Goal: Task Accomplishment & Management: Manage account settings

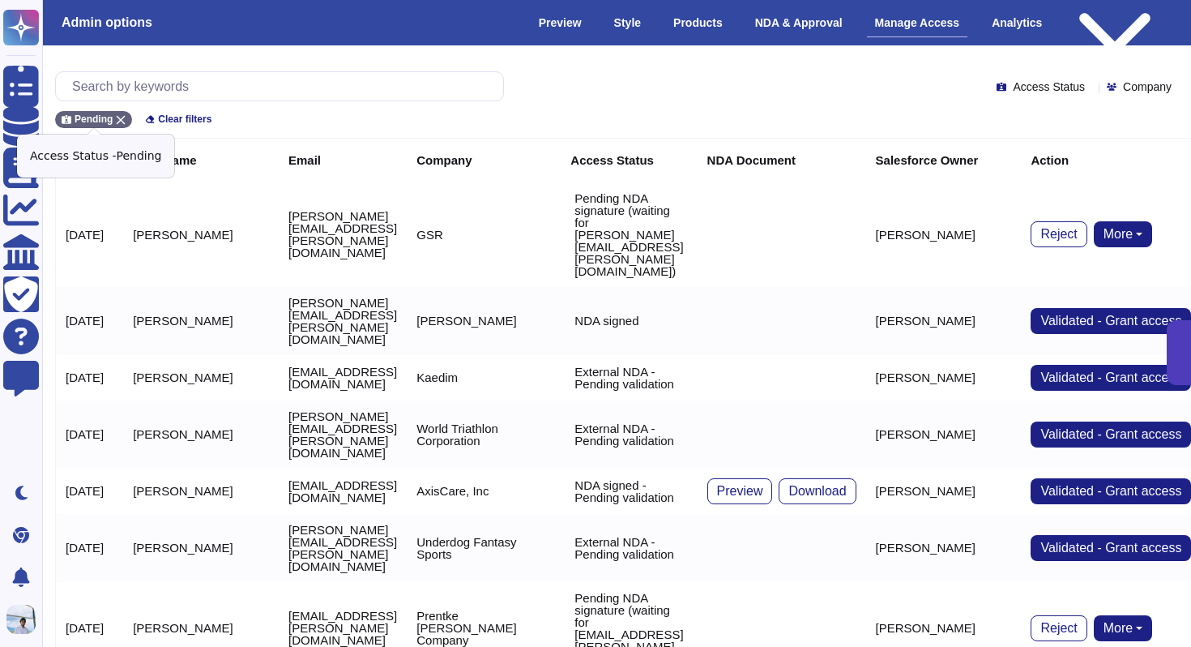
click at [118, 120] on icon at bounding box center [121, 120] width 10 height 10
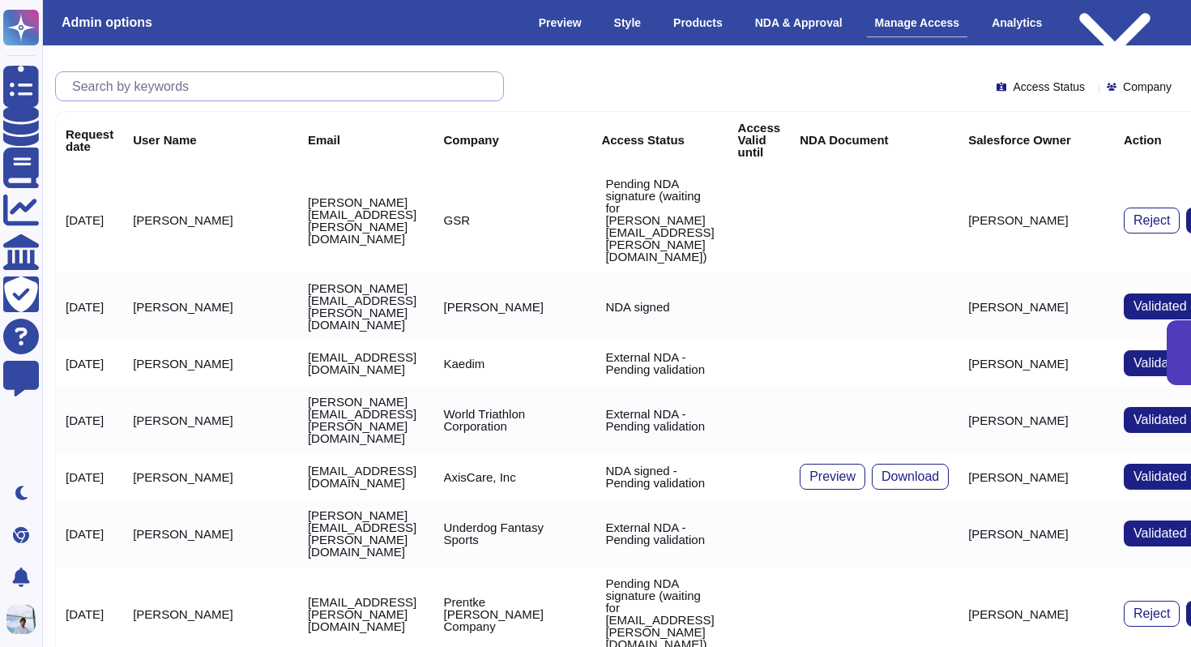
click at [137, 88] on input "text" at bounding box center [283, 86] width 439 height 28
paste input "[PERSON_NAME][EMAIL_ADDRESS][PERSON_NAME][DOMAIN_NAME]"
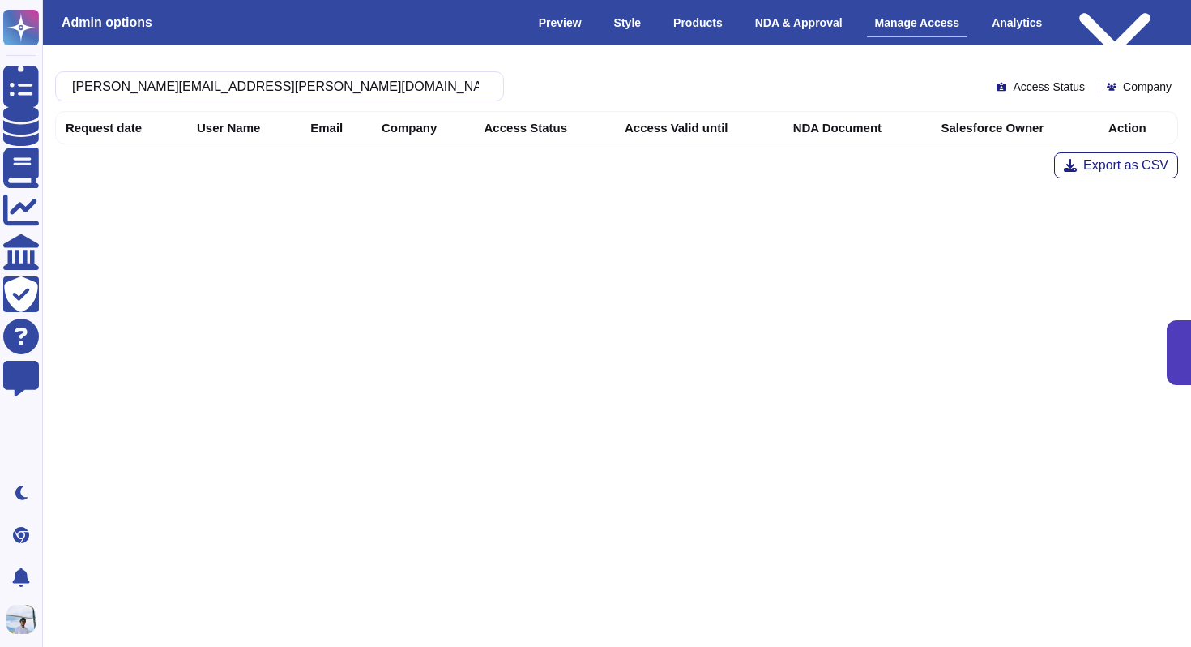
type input "[PERSON_NAME][EMAIL_ADDRESS][PERSON_NAME][DOMAIN_NAME]"
click at [330, 76] on input "[PERSON_NAME][EMAIL_ADDRESS][PERSON_NAME][DOMAIN_NAME]" at bounding box center [275, 86] width 423 height 28
click at [263, 87] on input "[PERSON_NAME][EMAIL_ADDRESS][PERSON_NAME][DOMAIN_NAME]" at bounding box center [275, 86] width 423 height 28
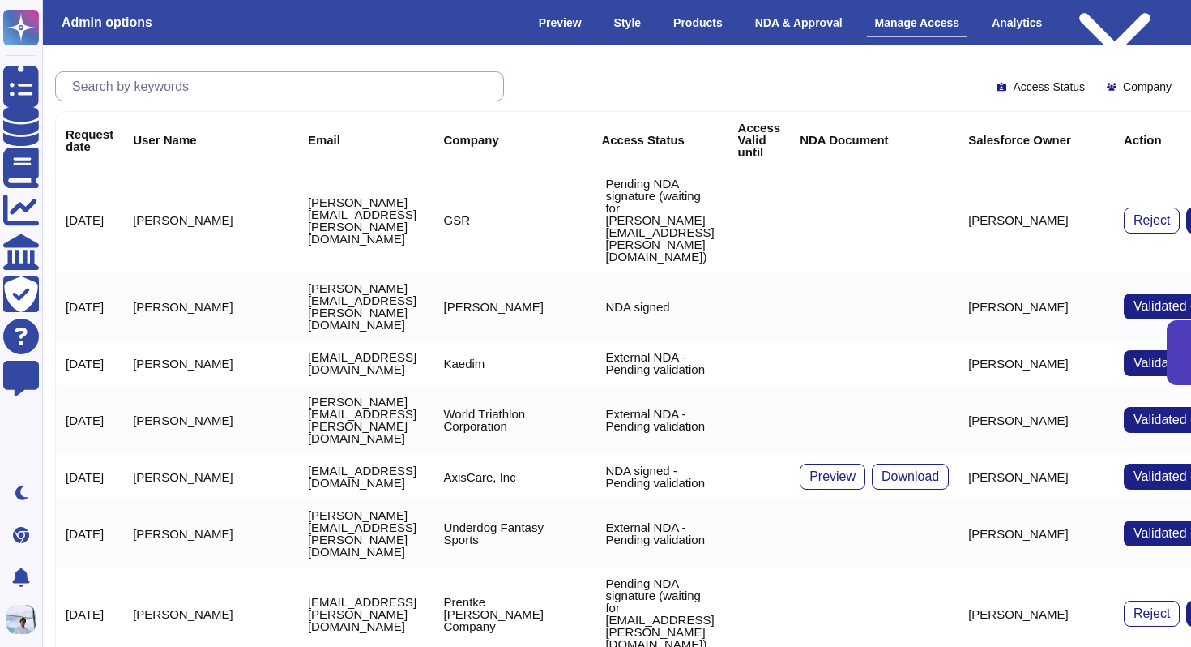
paste input "[DOMAIN_NAME]"
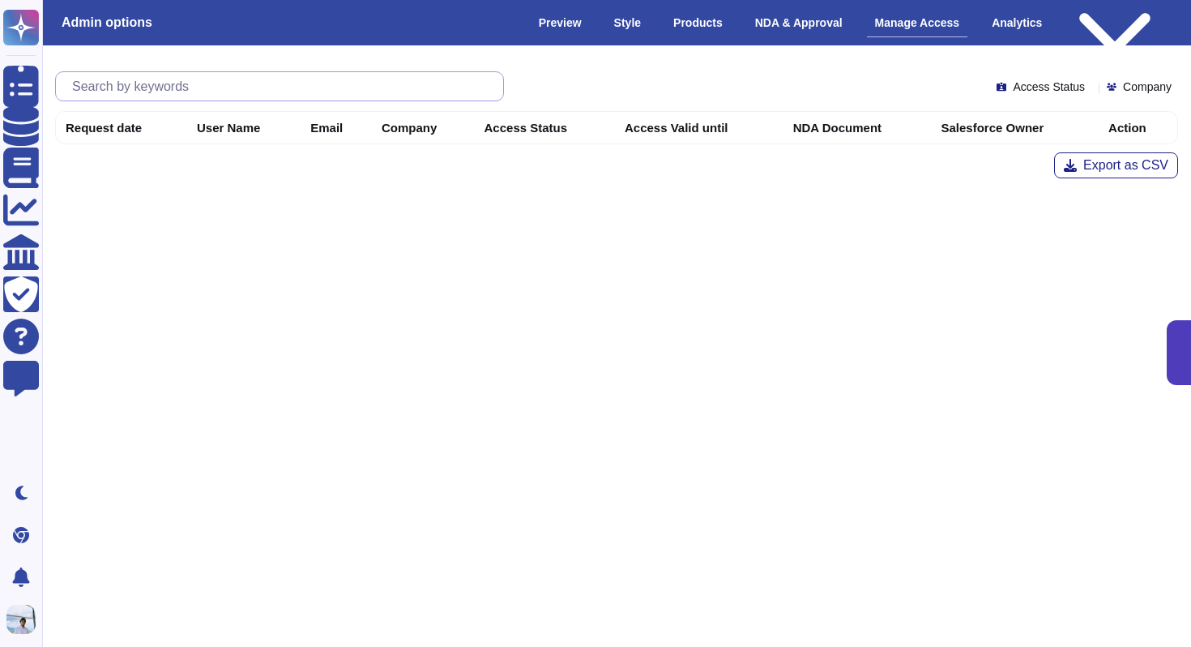
type input "[DOMAIN_NAME]"
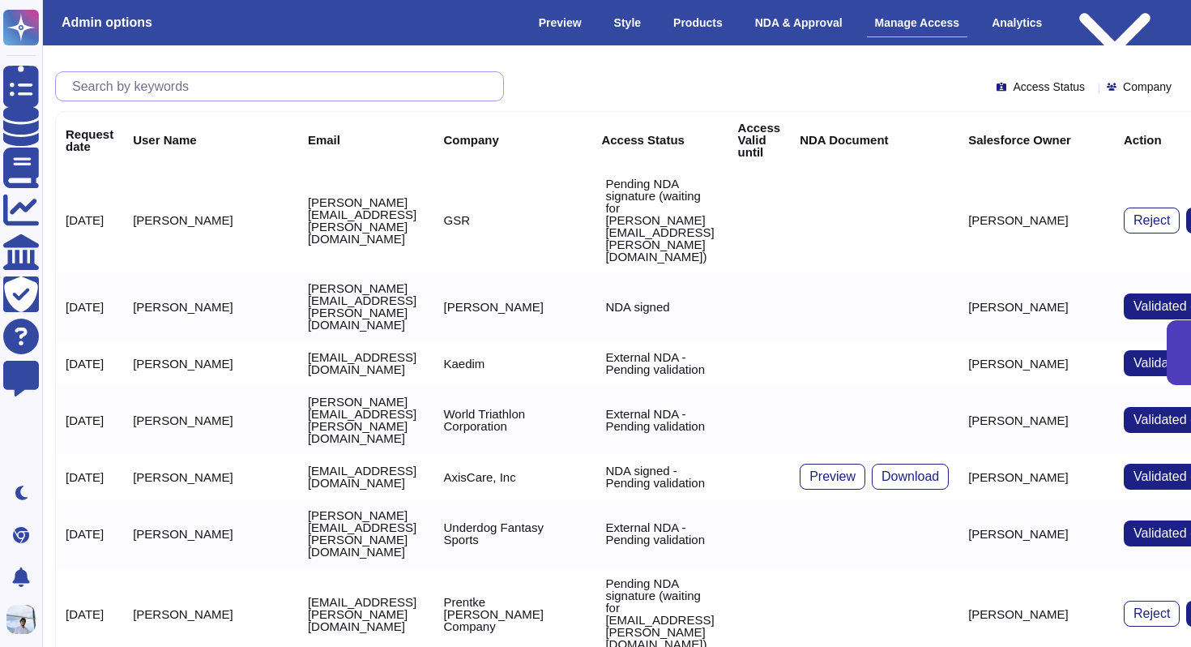
paste input "[PERSON_NAME][EMAIL_ADDRESS][PERSON_NAME][DOMAIN_NAME]"
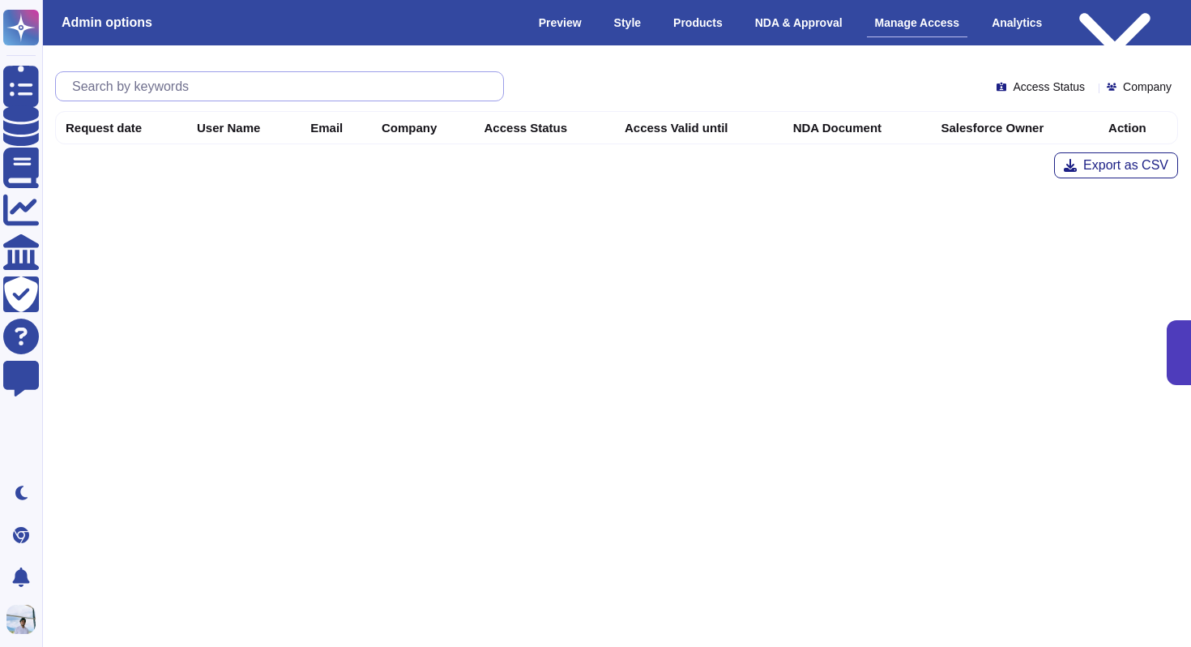
type input "[PERSON_NAME][EMAIL_ADDRESS][PERSON_NAME][DOMAIN_NAME]"
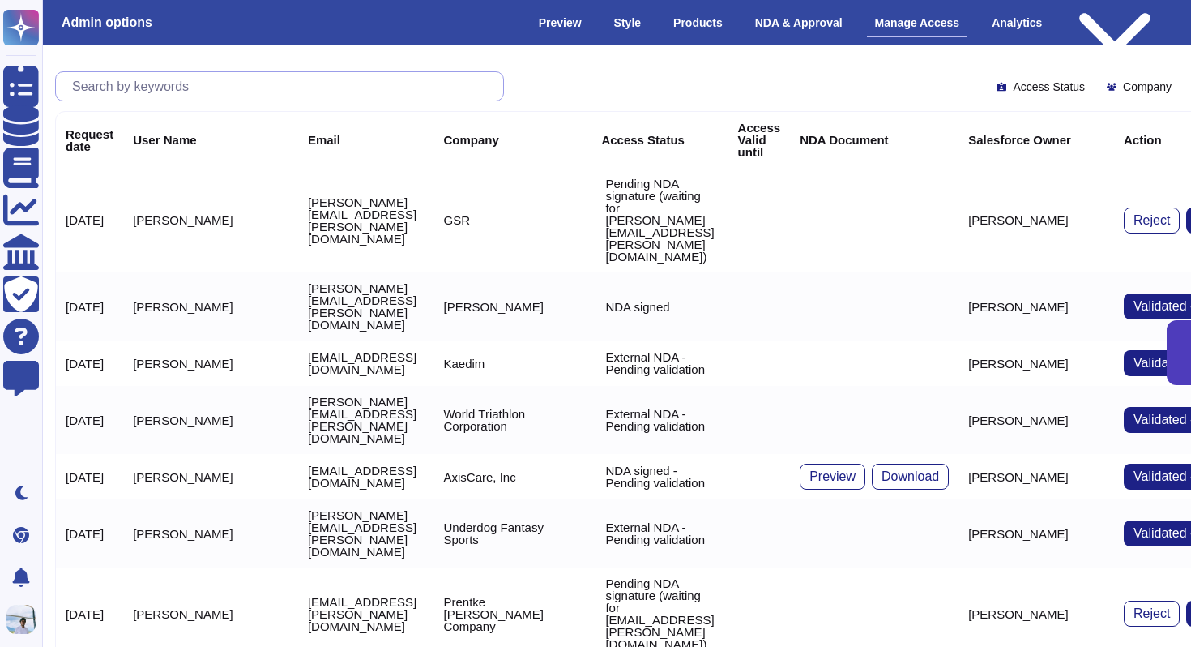
paste input "[PERSON_NAME][EMAIL_ADDRESS][PERSON_NAME][DOMAIN_NAME]"
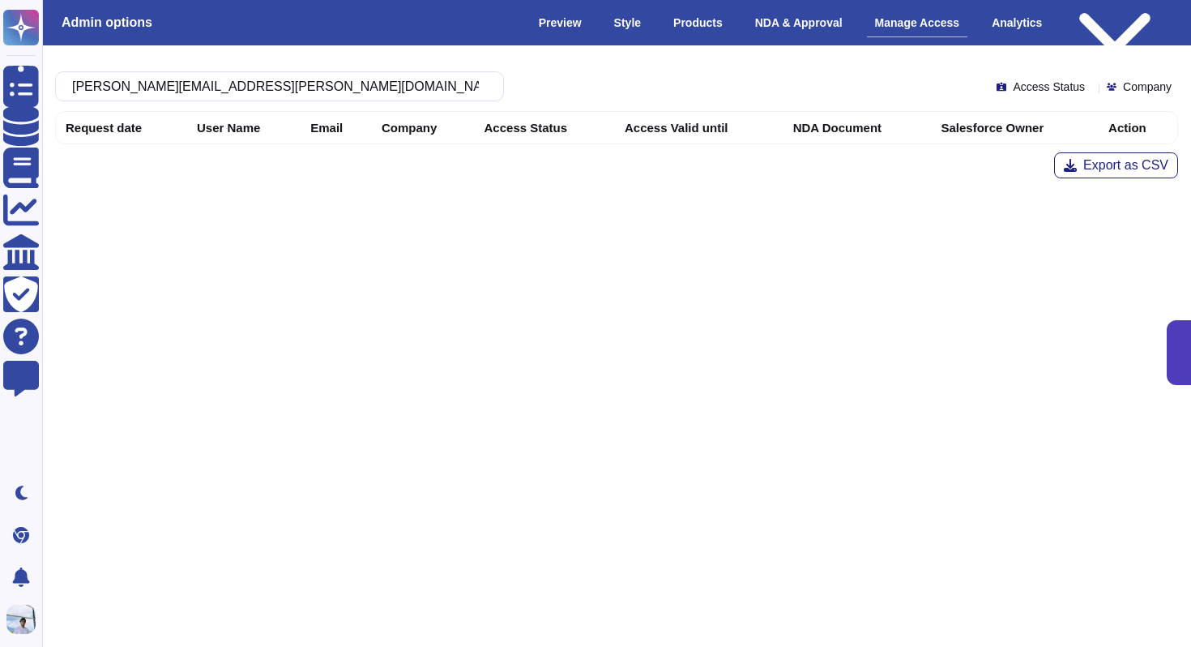
type input "[PERSON_NAME][EMAIL_ADDRESS][PERSON_NAME][DOMAIN_NAME]"
